Goal: Navigation & Orientation: Find specific page/section

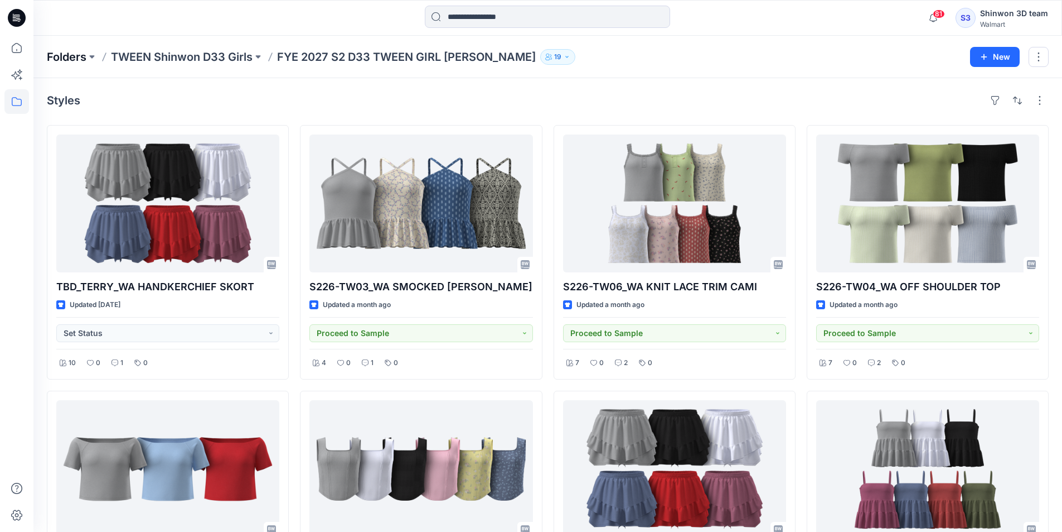
click at [78, 53] on p "Folders" at bounding box center [67, 57] width 40 height 16
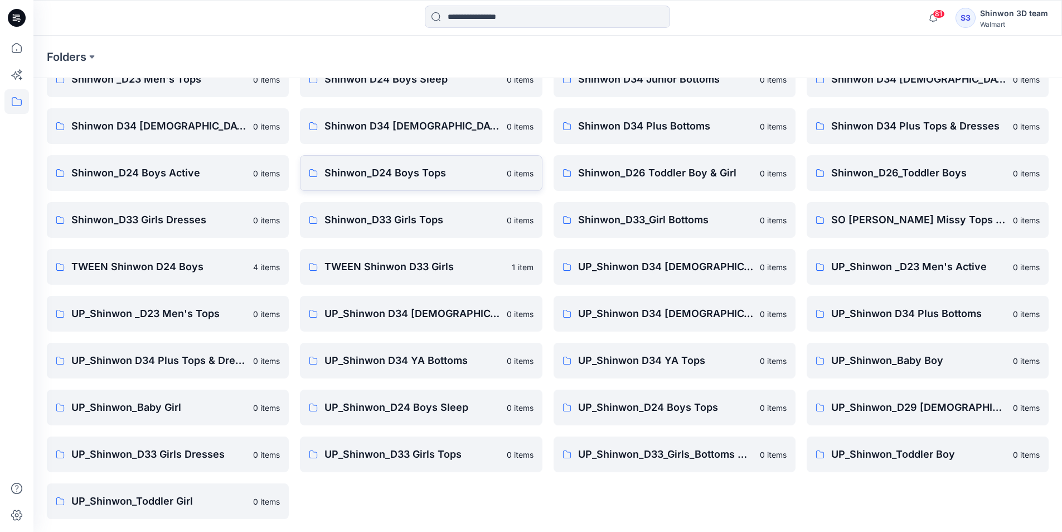
scroll to position [156, 0]
click at [650, 310] on p "UP_Shinwon D34 [DEMOGRAPHIC_DATA] Dresses" at bounding box center [665, 313] width 175 height 16
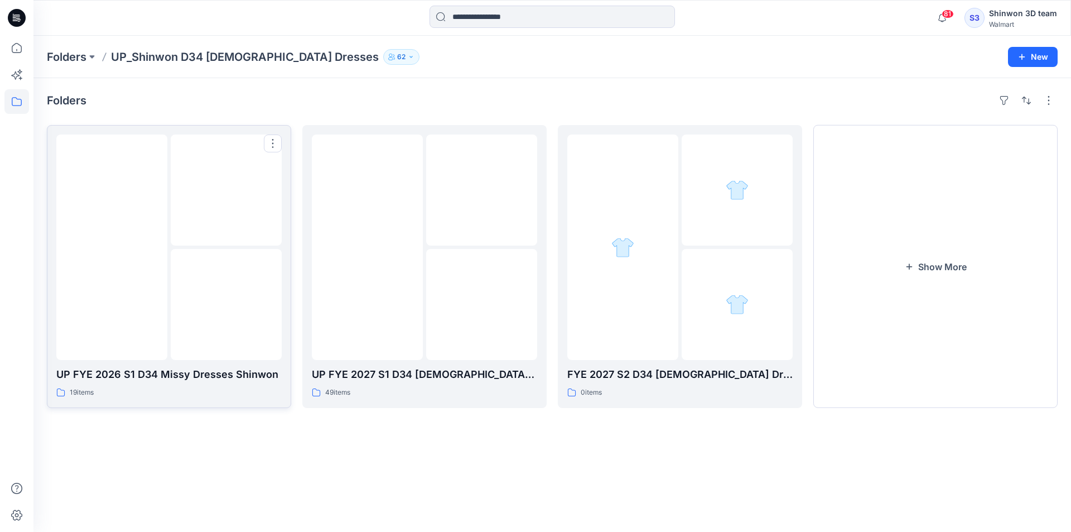
click at [226, 305] on img at bounding box center [226, 305] width 0 height 0
click at [996, 371] on button "Show More" at bounding box center [935, 266] width 244 height 283
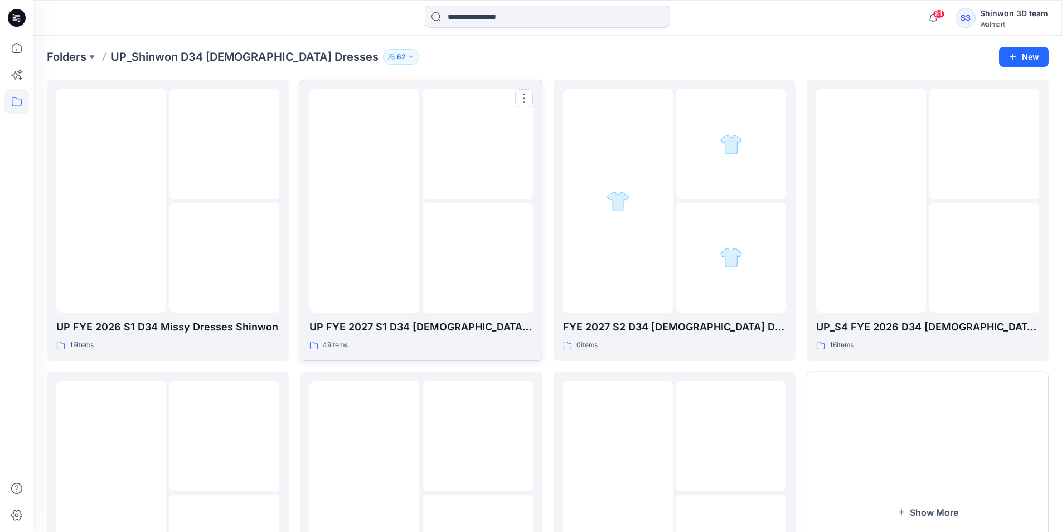
scroll to position [167, 0]
